Goal: Task Accomplishment & Management: Use online tool/utility

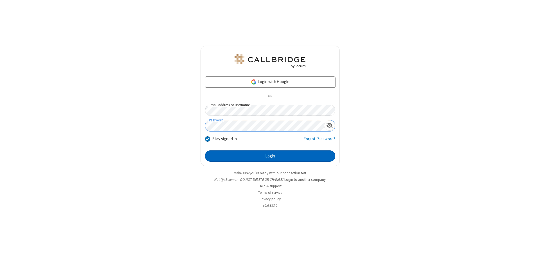
click at [270, 156] on button "Login" at bounding box center [270, 155] width 130 height 11
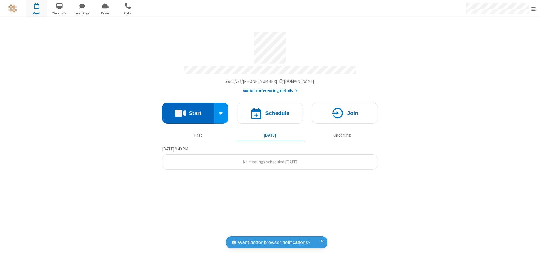
click at [188, 110] on button "Start" at bounding box center [188, 112] width 52 height 21
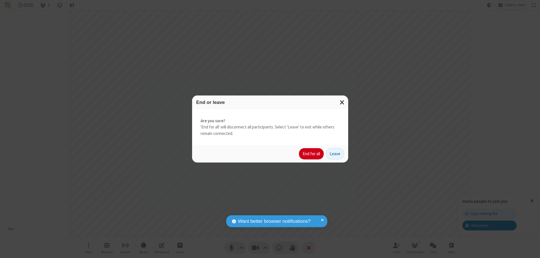
click at [312, 154] on button "End for all" at bounding box center [311, 153] width 25 height 11
